Goal: Check status: Check status

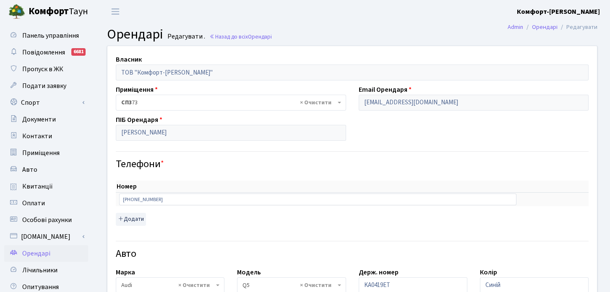
select select "172"
click at [40, 188] on span "Квитанції" at bounding box center [37, 186] width 31 height 9
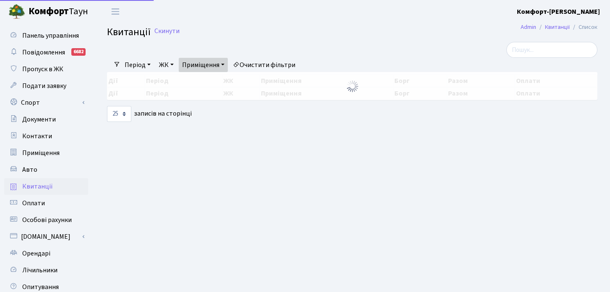
select select "25"
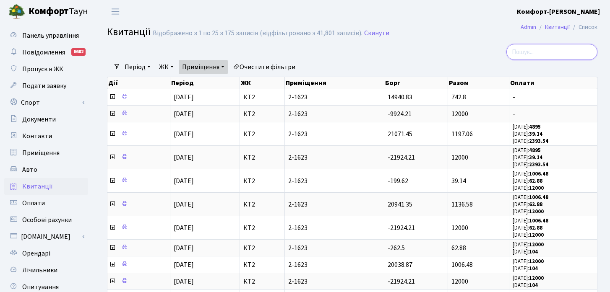
click at [571, 53] on input "search" at bounding box center [551, 52] width 91 height 16
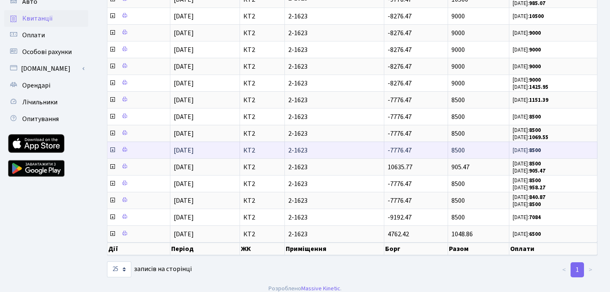
scroll to position [175, 0]
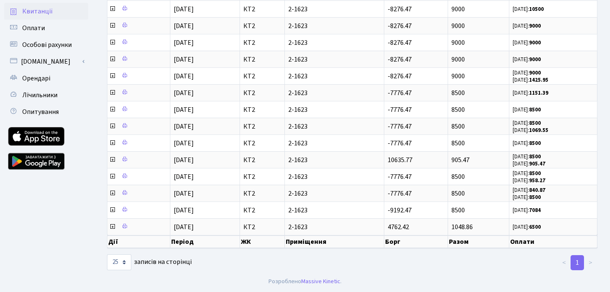
type input "47"
click at [126, 262] on select "10 25 50 100 250 500 1,000" at bounding box center [119, 263] width 24 height 16
select select "1000"
click at [107, 255] on select "10 25 50 100 250 500 1,000" at bounding box center [119, 263] width 24 height 16
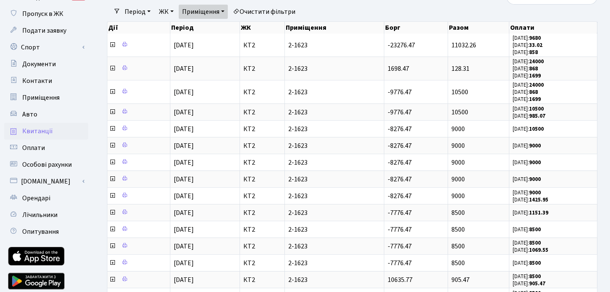
scroll to position [0, 0]
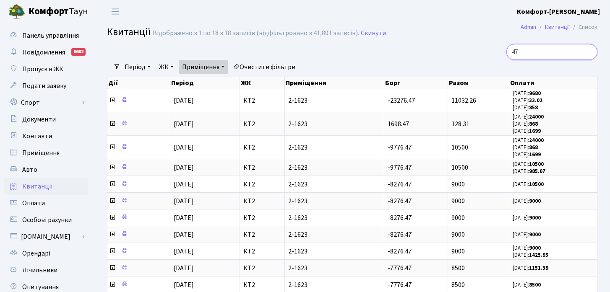
click at [562, 49] on input "47" at bounding box center [551, 52] width 91 height 16
type input "4"
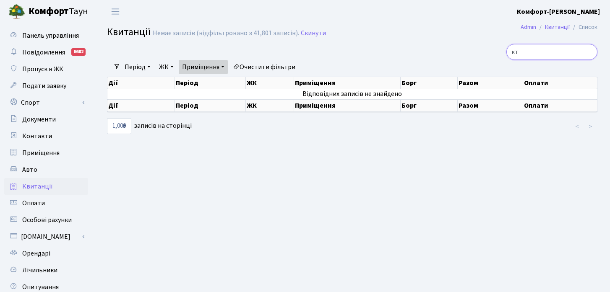
type input "к"
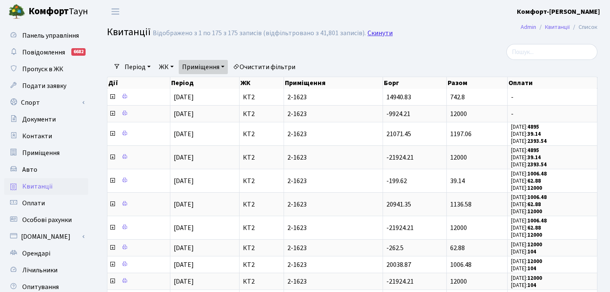
click at [376, 34] on link "Скинути" at bounding box center [379, 33] width 25 height 8
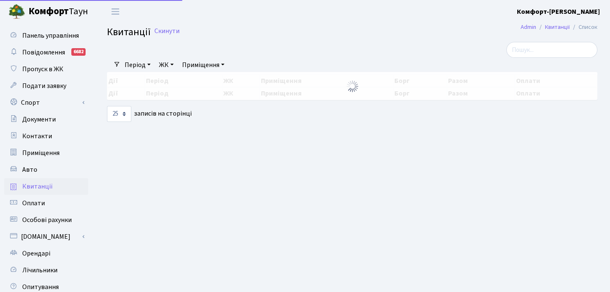
select select "25"
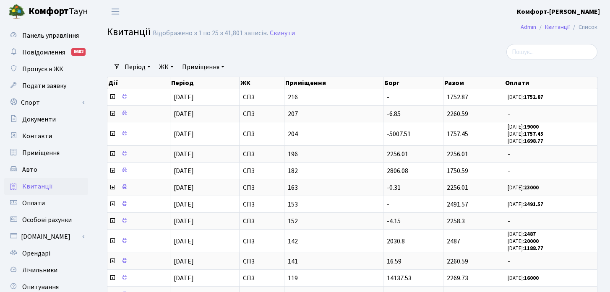
click at [173, 65] on link "ЖК" at bounding box center [166, 67] width 21 height 14
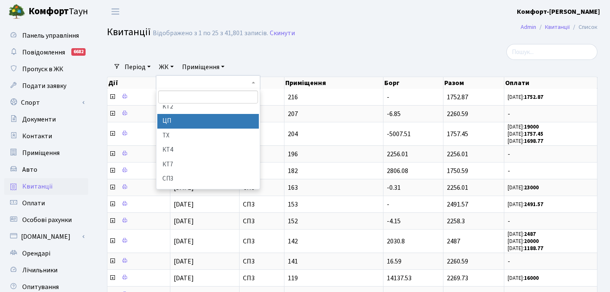
scroll to position [21, 0]
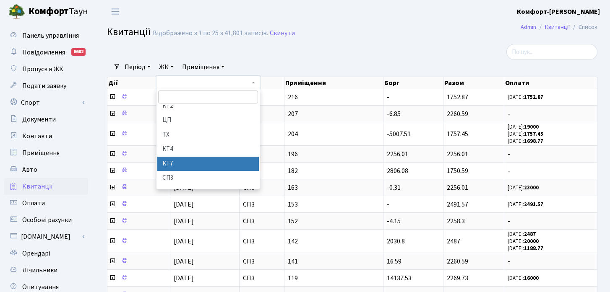
click at [173, 165] on li "КТ7" at bounding box center [208, 164] width 102 height 15
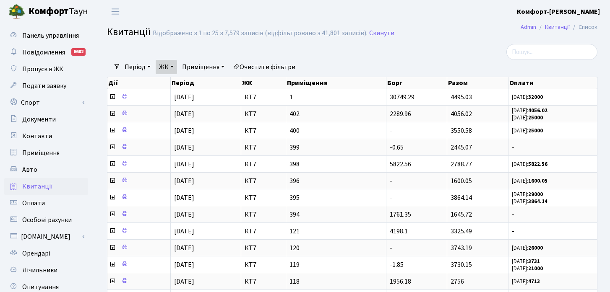
click at [215, 69] on link "Приміщення" at bounding box center [203, 67] width 49 height 14
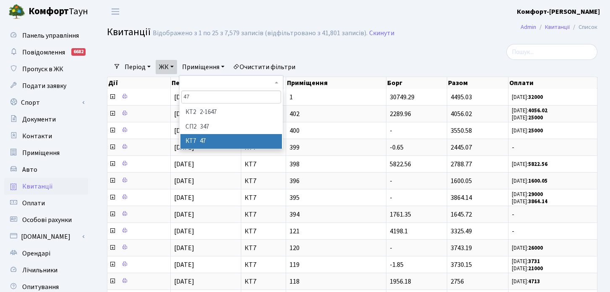
type input "47"
click at [217, 145] on li "КТ7 47" at bounding box center [231, 141] width 102 height 15
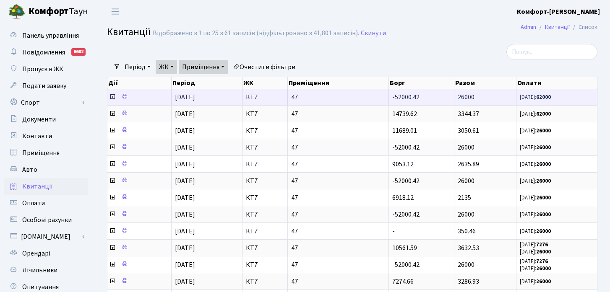
click at [113, 97] on icon at bounding box center [112, 97] width 7 height 7
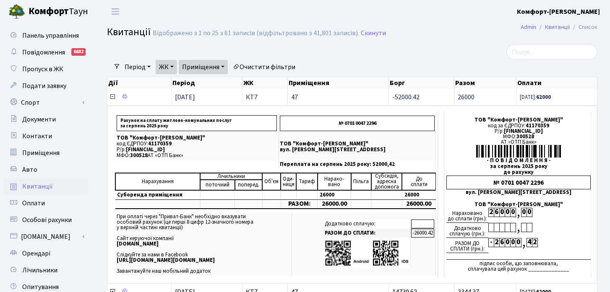
click at [113, 97] on icon at bounding box center [112, 97] width 7 height 7
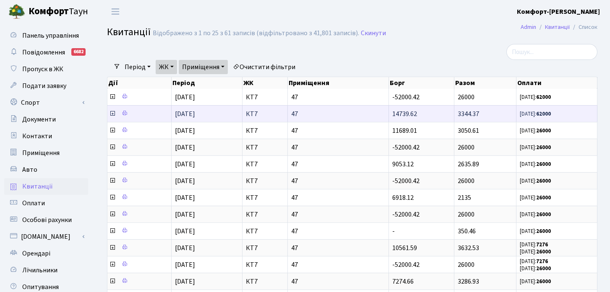
click at [112, 113] on icon at bounding box center [112, 113] width 7 height 7
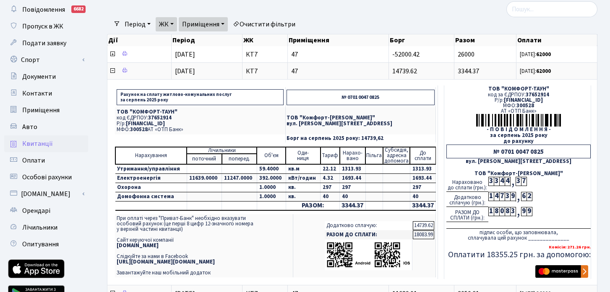
scroll to position [31, 0]
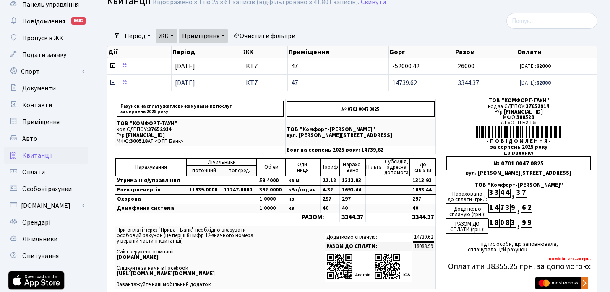
click at [114, 83] on icon at bounding box center [112, 82] width 7 height 7
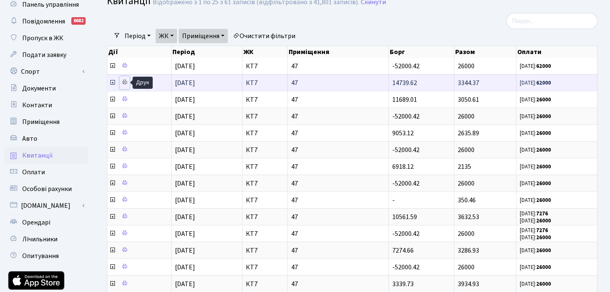
click at [125, 83] on icon at bounding box center [125, 82] width 6 height 6
